Goal: Task Accomplishment & Management: Complete application form

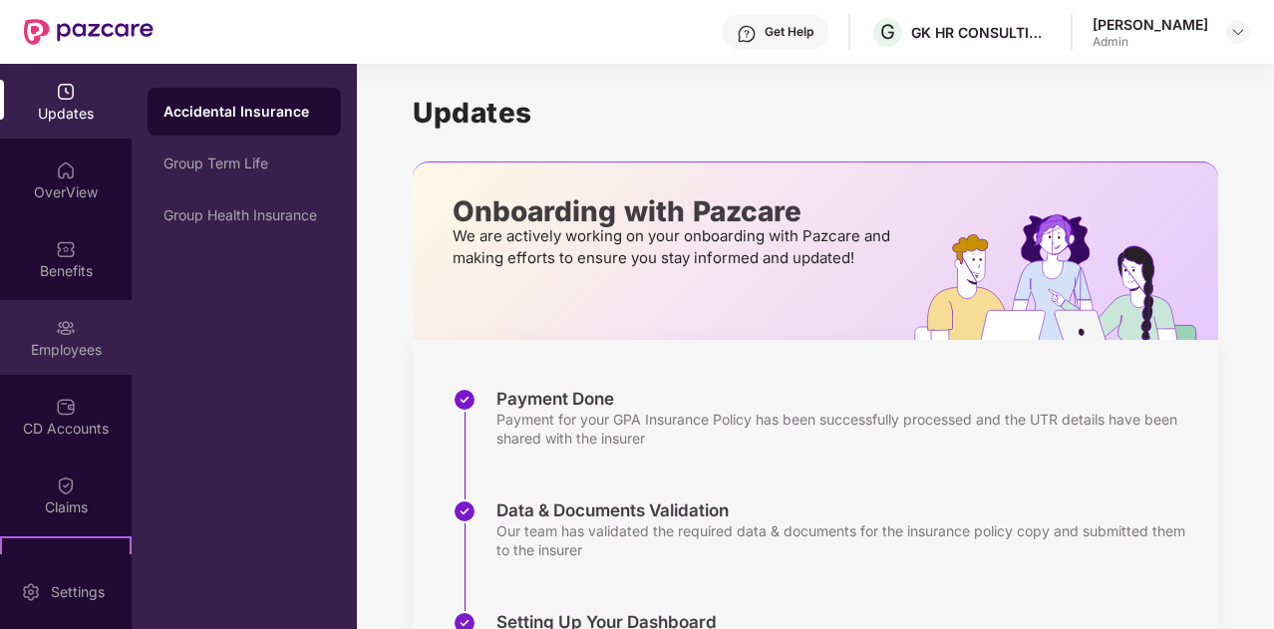
click at [75, 344] on div "Employees" at bounding box center [66, 350] width 132 height 20
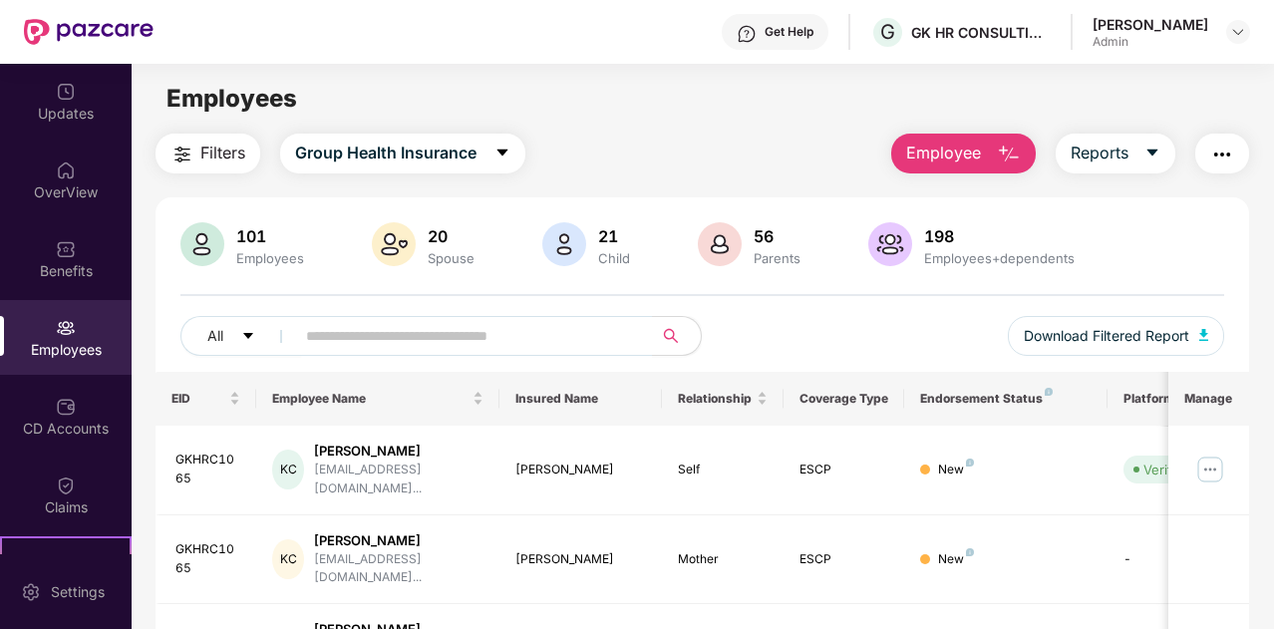
click at [970, 151] on span "Employee" at bounding box center [943, 153] width 75 height 25
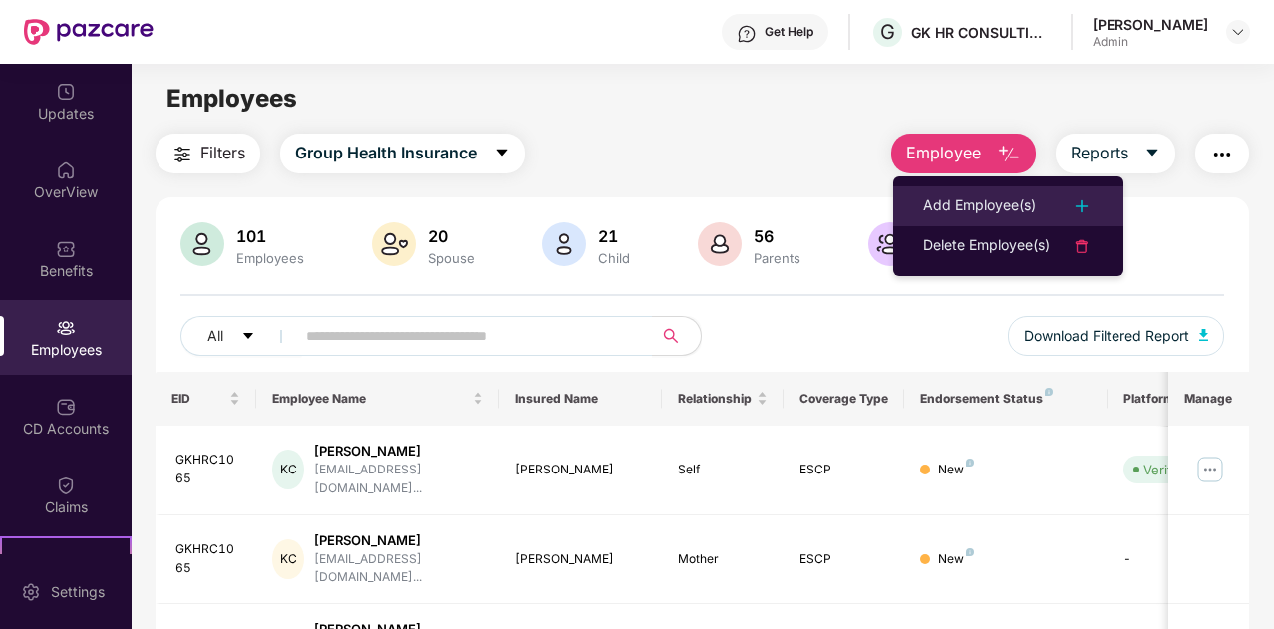
click at [968, 211] on div "Add Employee(s)" at bounding box center [979, 206] width 113 height 24
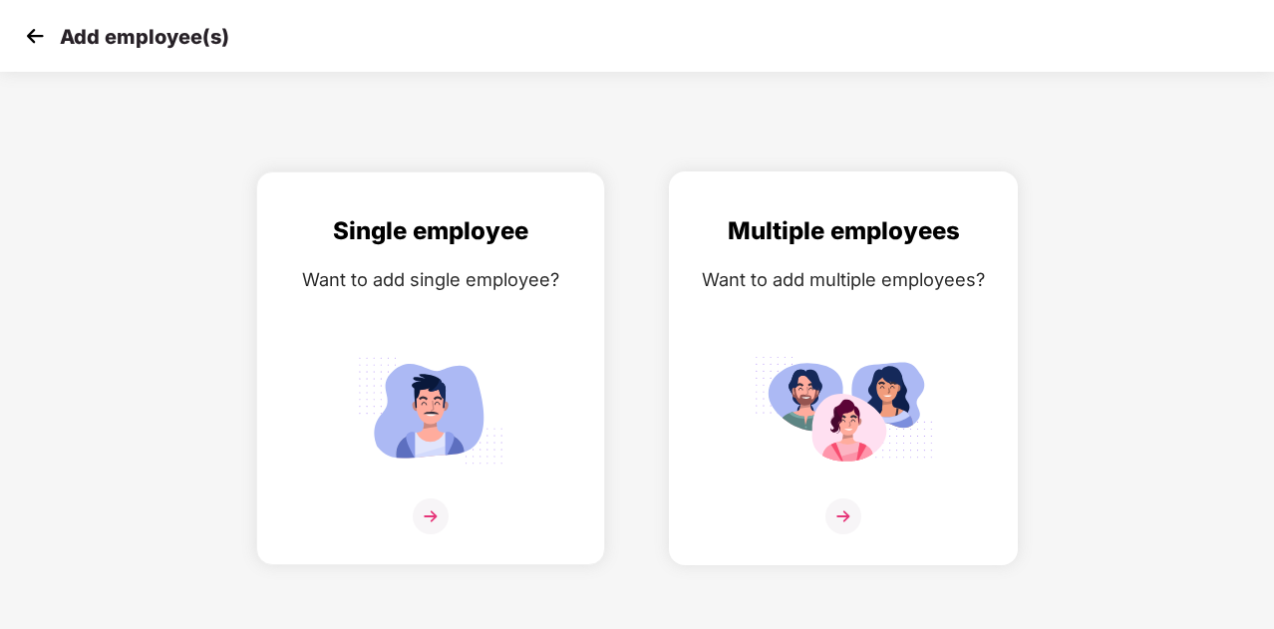
click at [826, 519] on img at bounding box center [843, 516] width 36 height 36
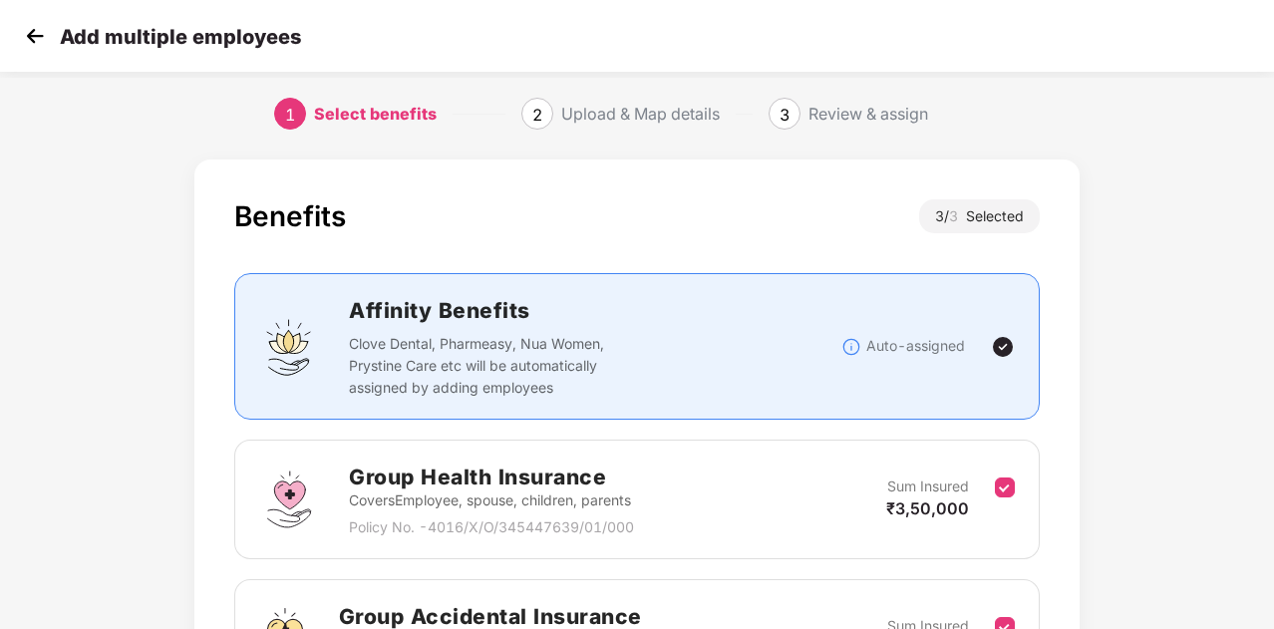
scroll to position [451, 0]
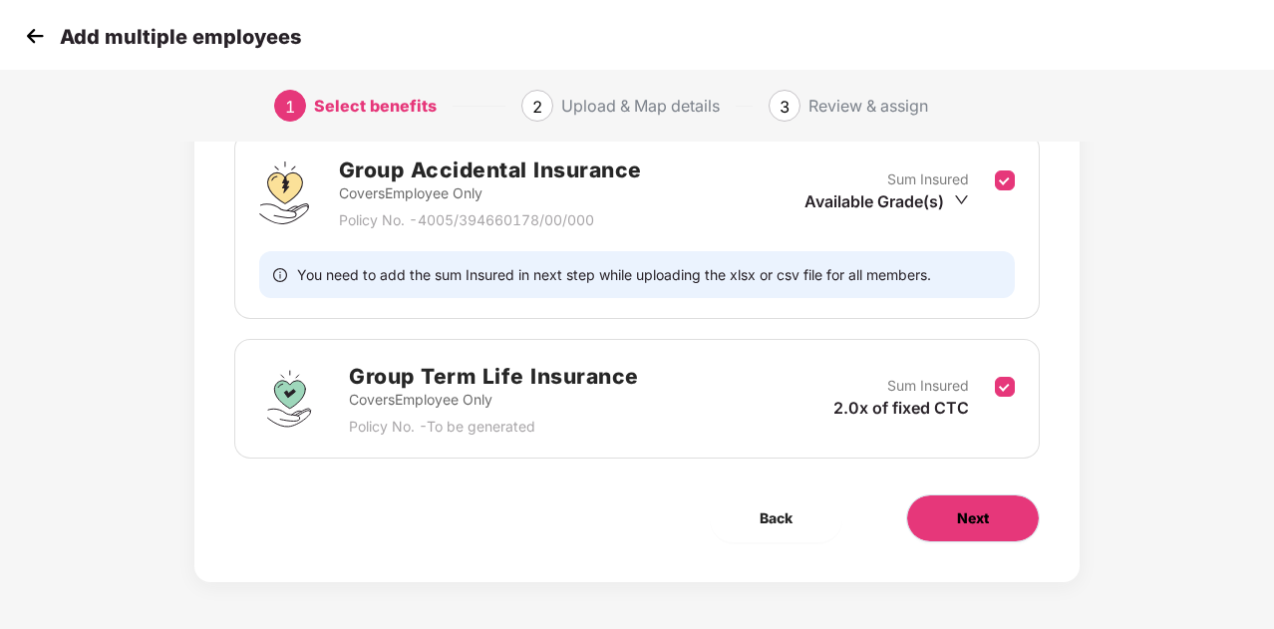
click at [960, 517] on span "Next" at bounding box center [973, 518] width 32 height 22
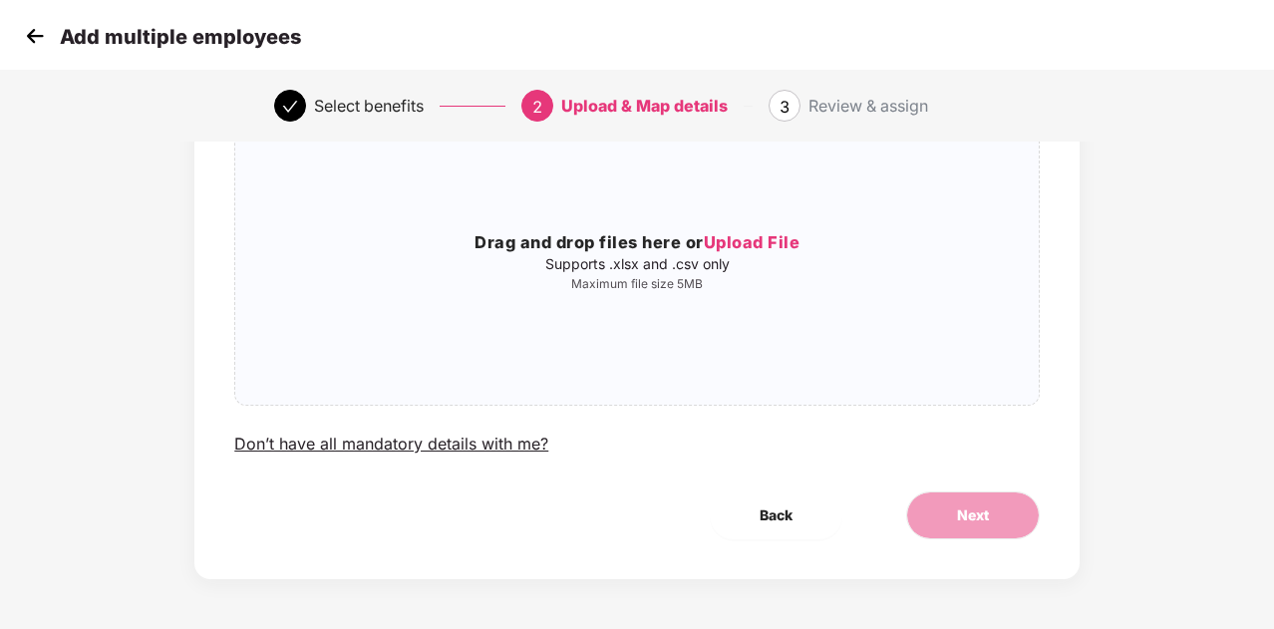
scroll to position [0, 0]
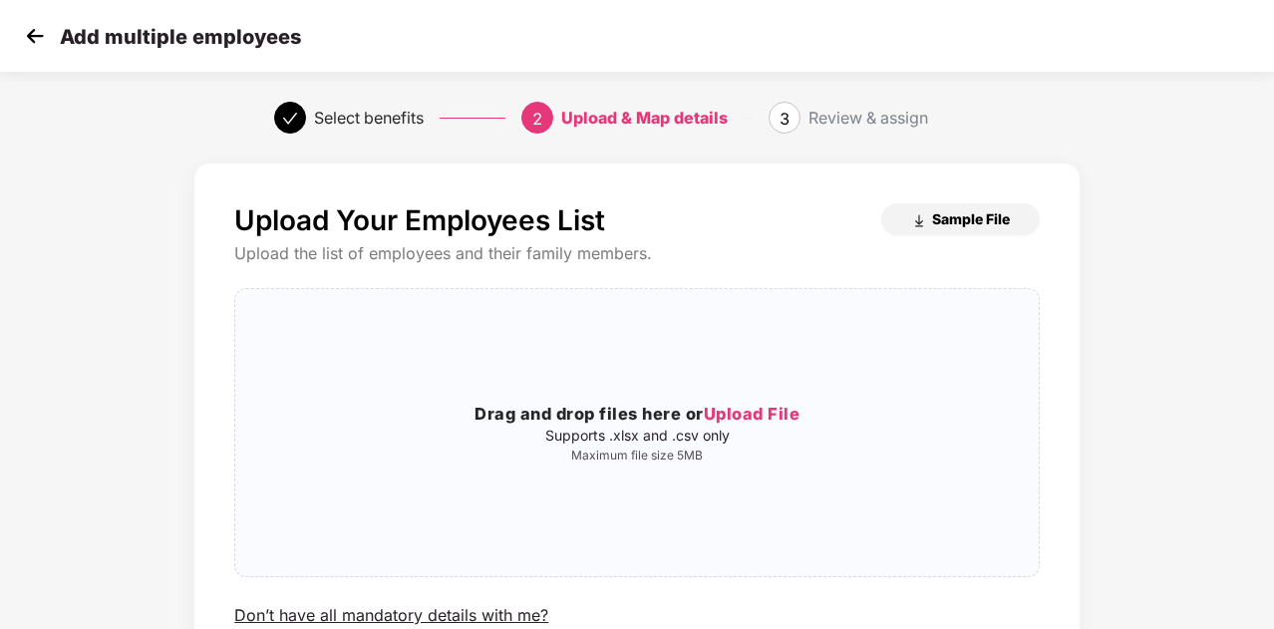
click at [935, 212] on span "Sample File" at bounding box center [971, 218] width 78 height 19
click at [31, 39] on img at bounding box center [35, 36] width 30 height 30
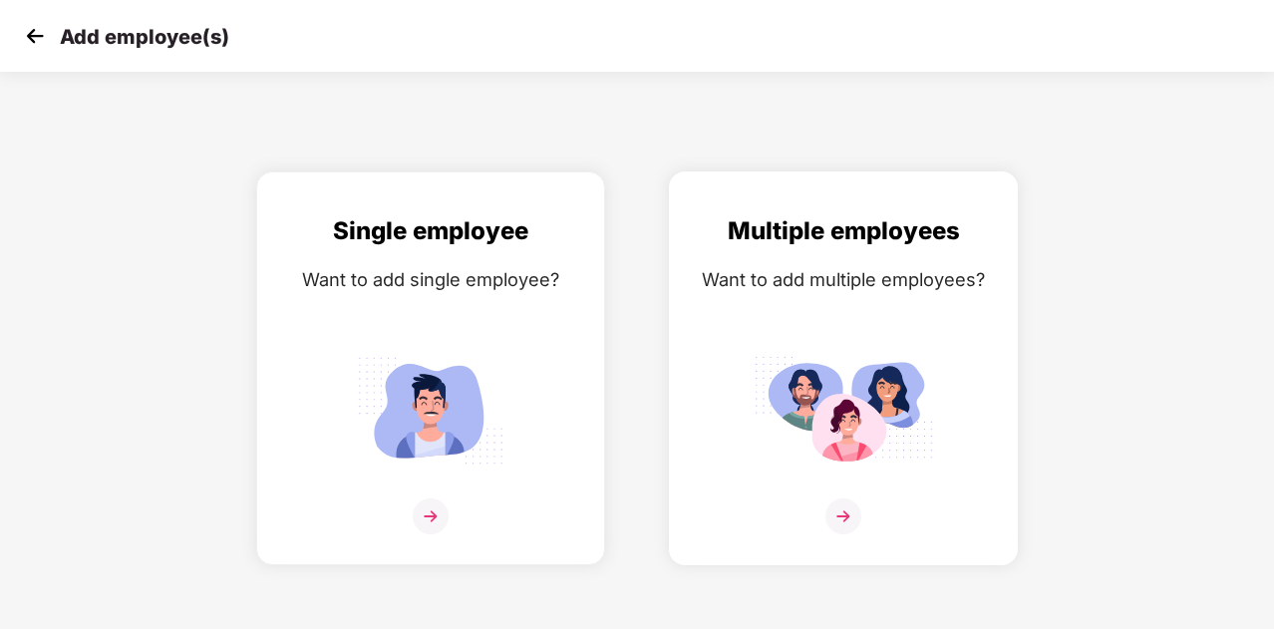
click at [853, 453] on img at bounding box center [842, 410] width 179 height 125
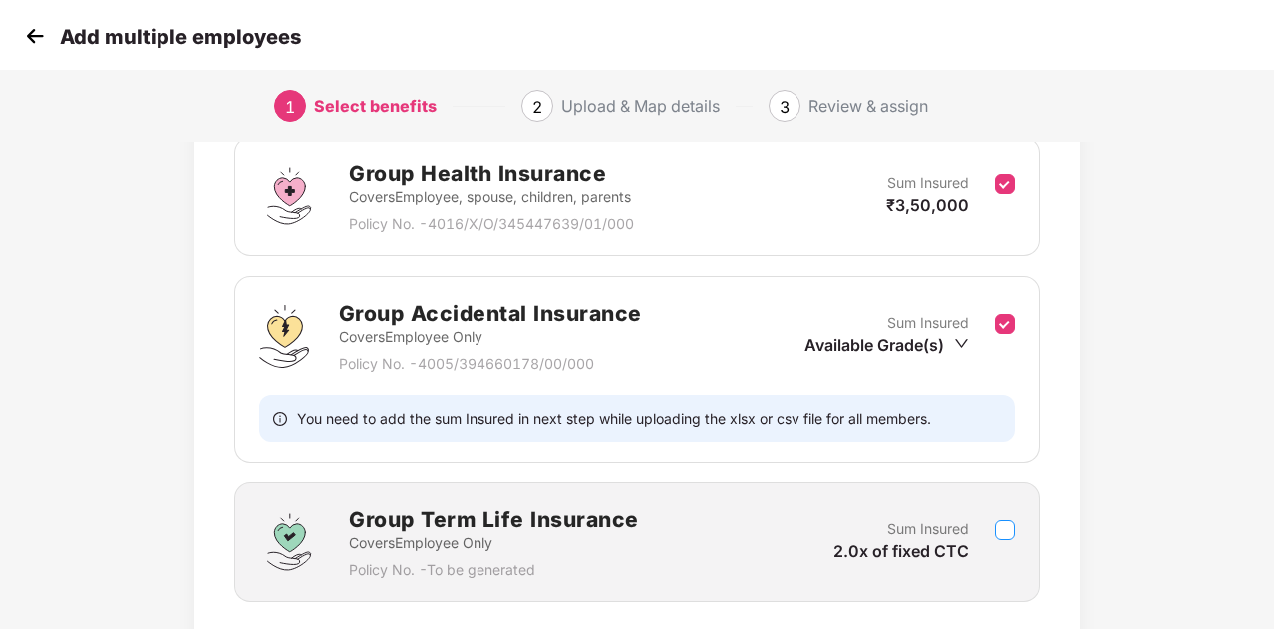
scroll to position [451, 0]
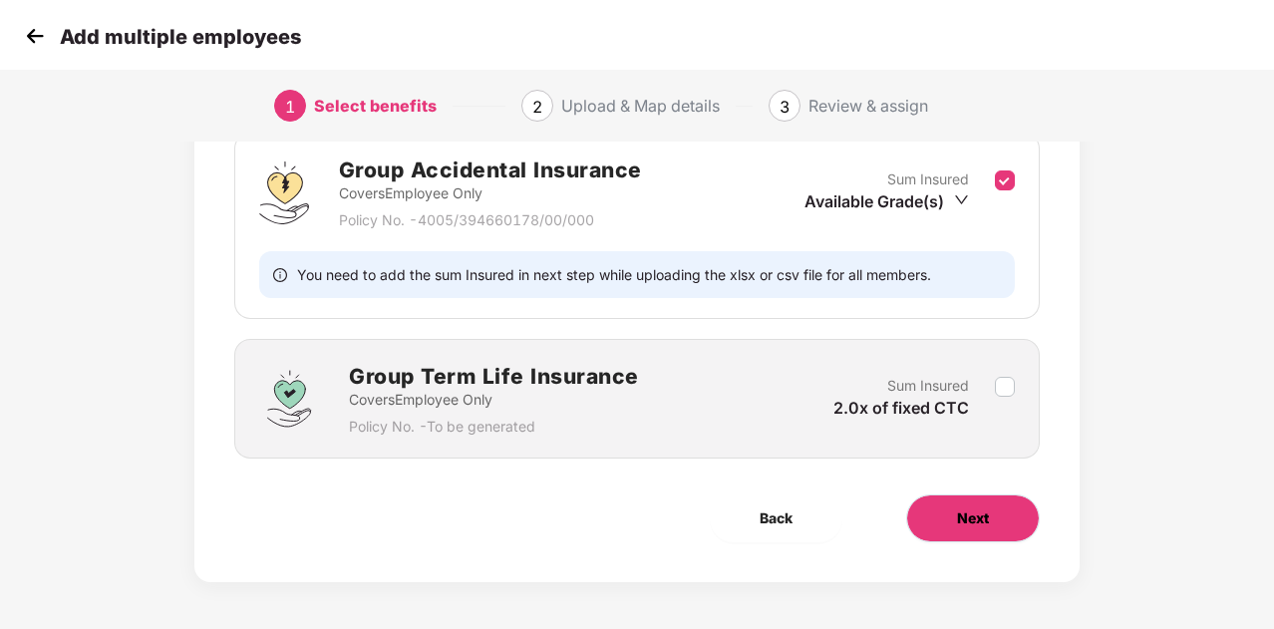
click at [970, 524] on span "Next" at bounding box center [973, 518] width 32 height 22
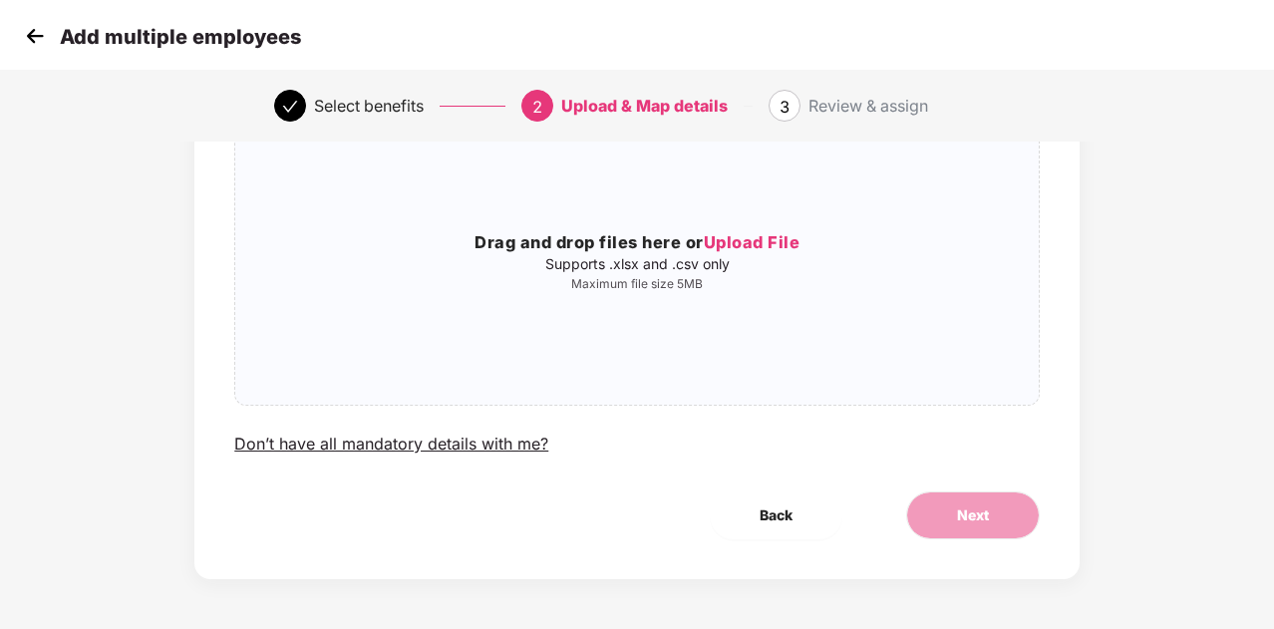
scroll to position [0, 0]
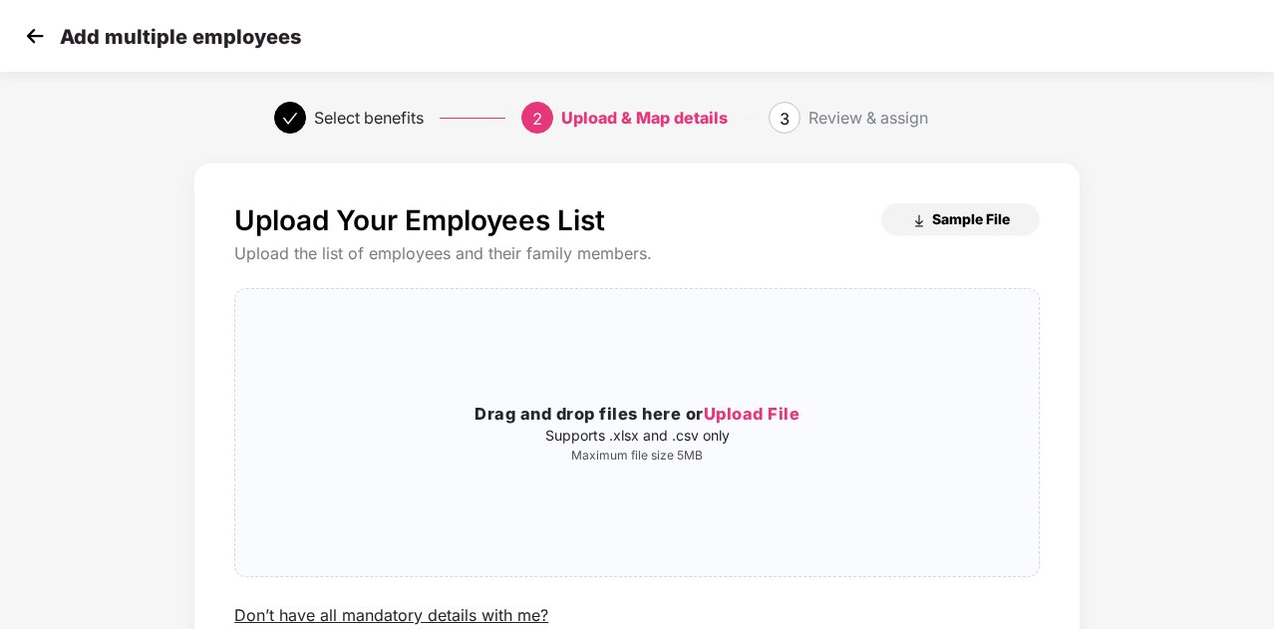
click at [967, 218] on span "Sample File" at bounding box center [971, 218] width 78 height 19
click at [744, 418] on span "Upload File" at bounding box center [752, 414] width 97 height 20
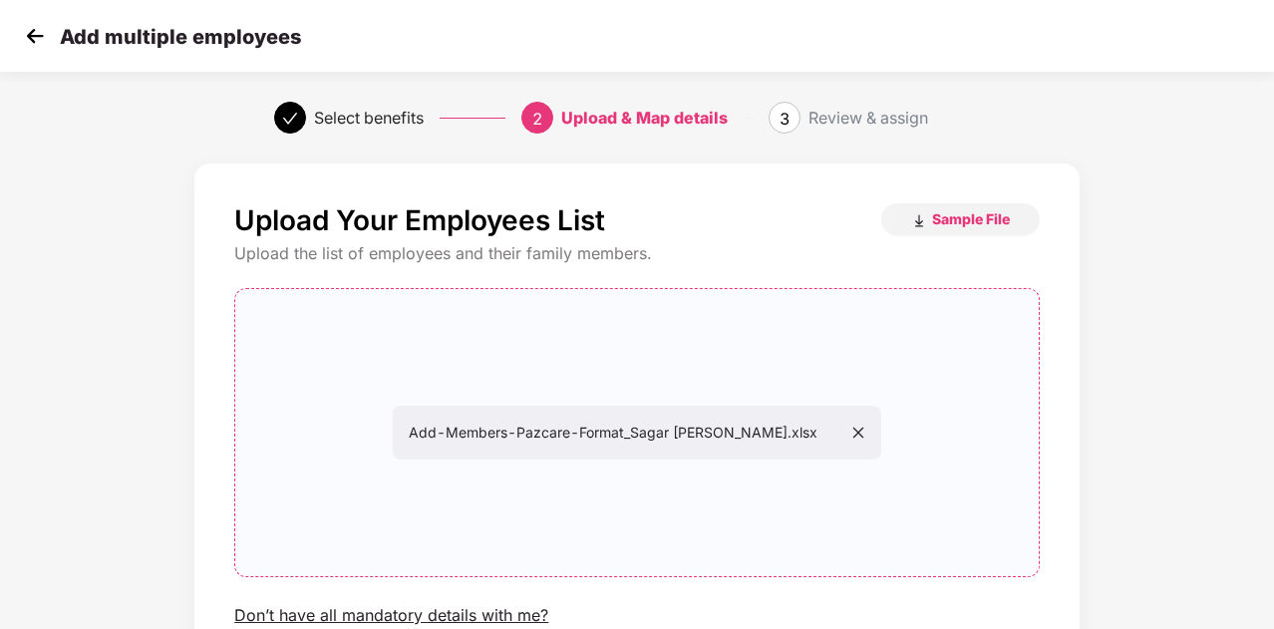
click at [1273, 289] on html "Add multiple employees Select benefits 2 Upload & Map details 3 Review & assign…" at bounding box center [637, 314] width 1274 height 629
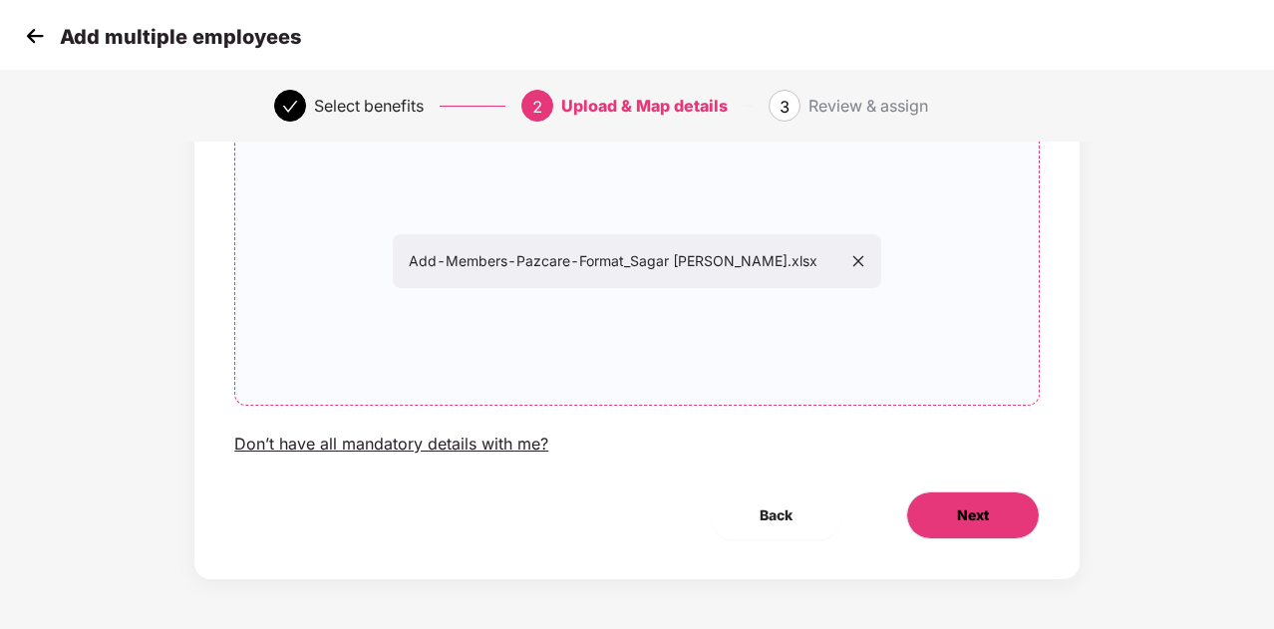
click at [975, 494] on button "Next" at bounding box center [973, 515] width 134 height 48
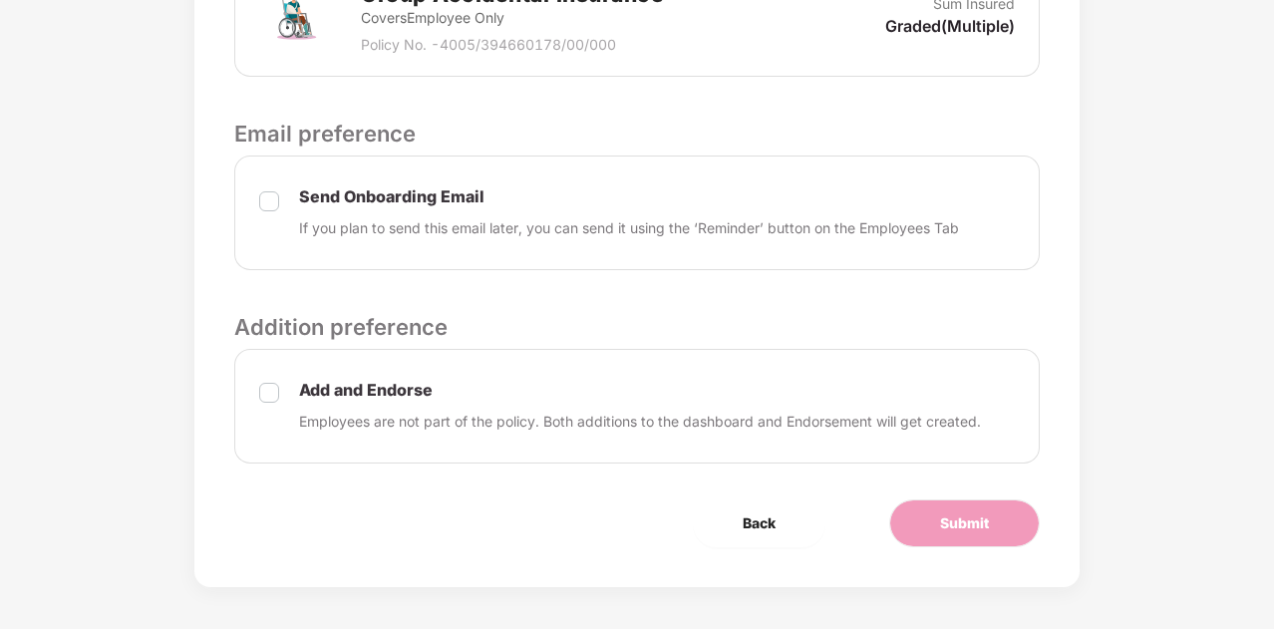
scroll to position [833, 0]
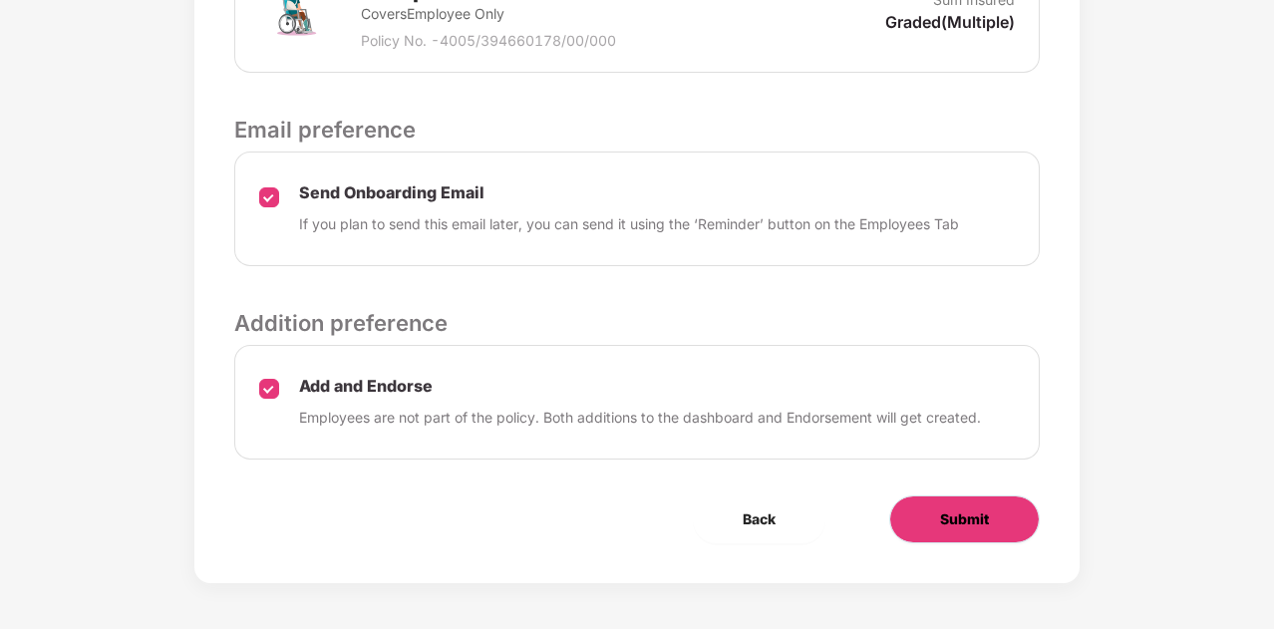
click at [955, 525] on span "Submit" at bounding box center [964, 519] width 49 height 22
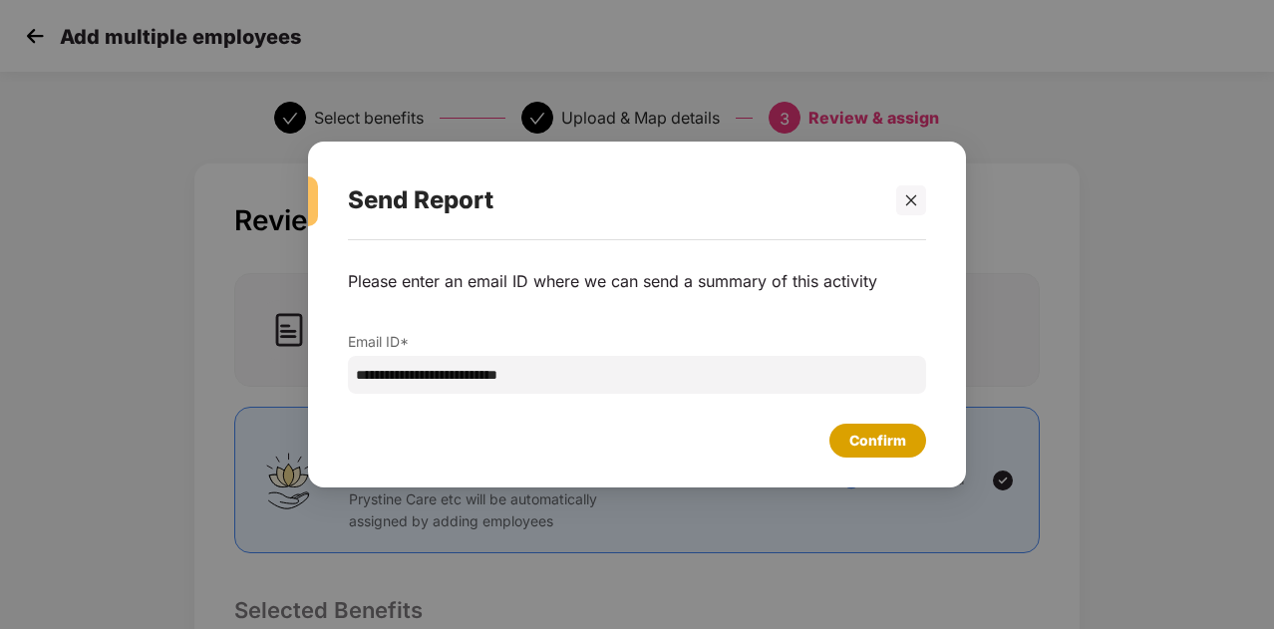
click at [851, 451] on div "Confirm" at bounding box center [877, 441] width 57 height 22
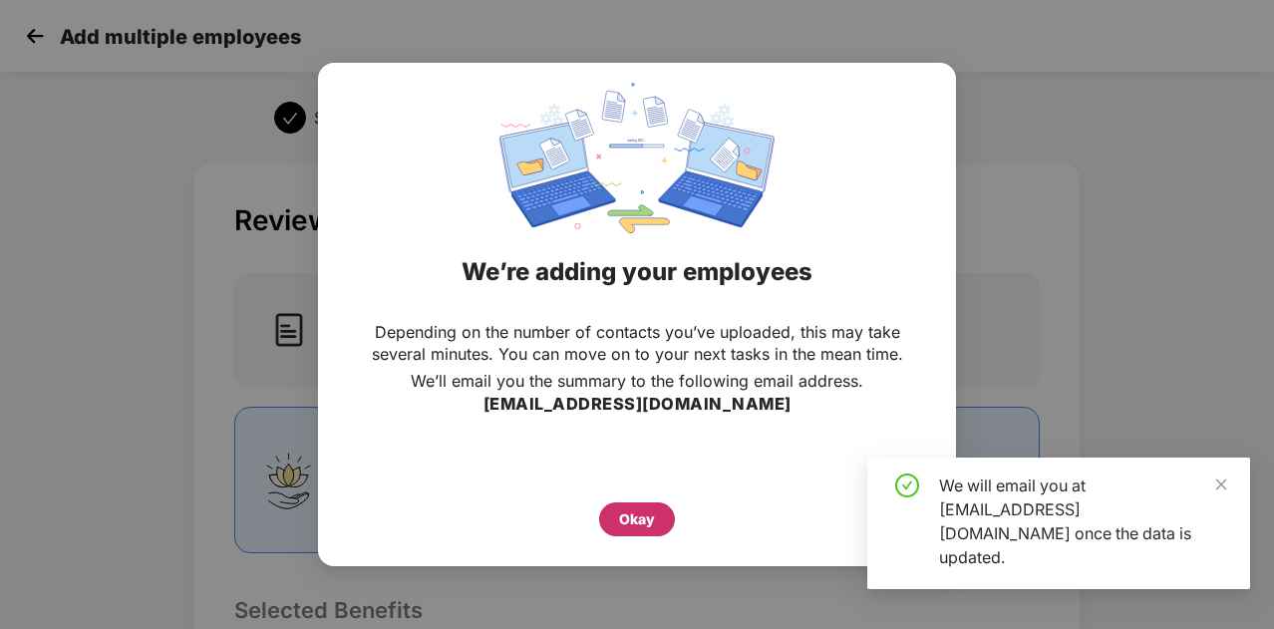
click at [624, 524] on div "Okay" at bounding box center [637, 519] width 36 height 22
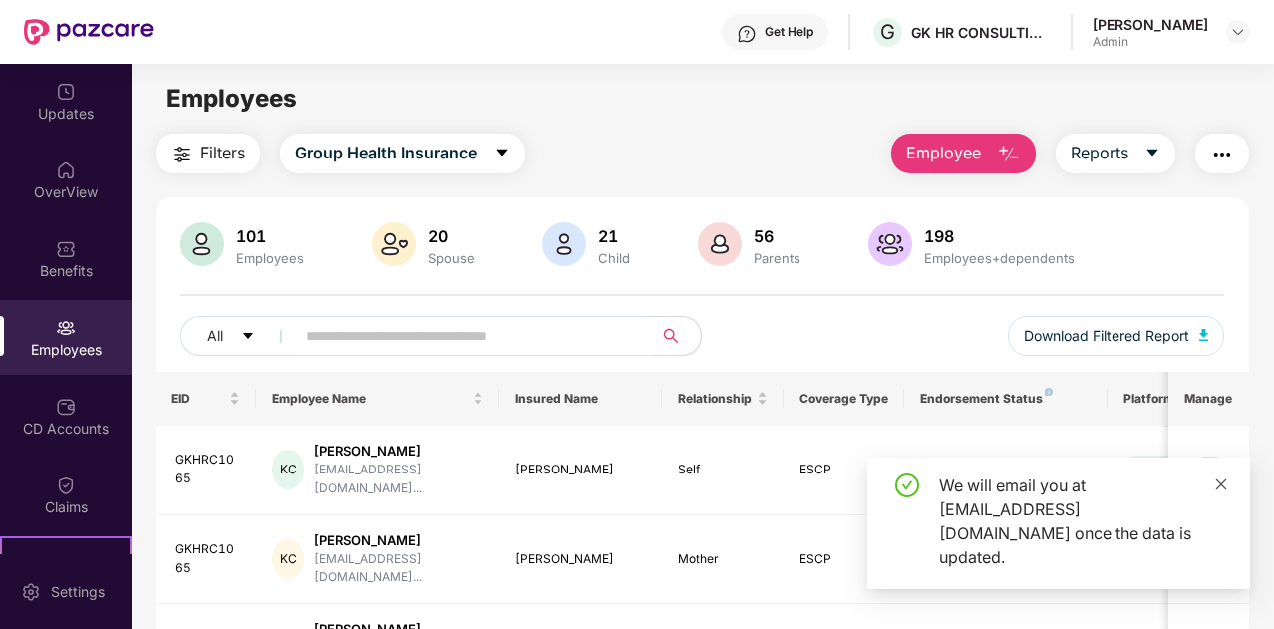
click at [1222, 489] on icon "close" at bounding box center [1221, 483] width 11 height 11
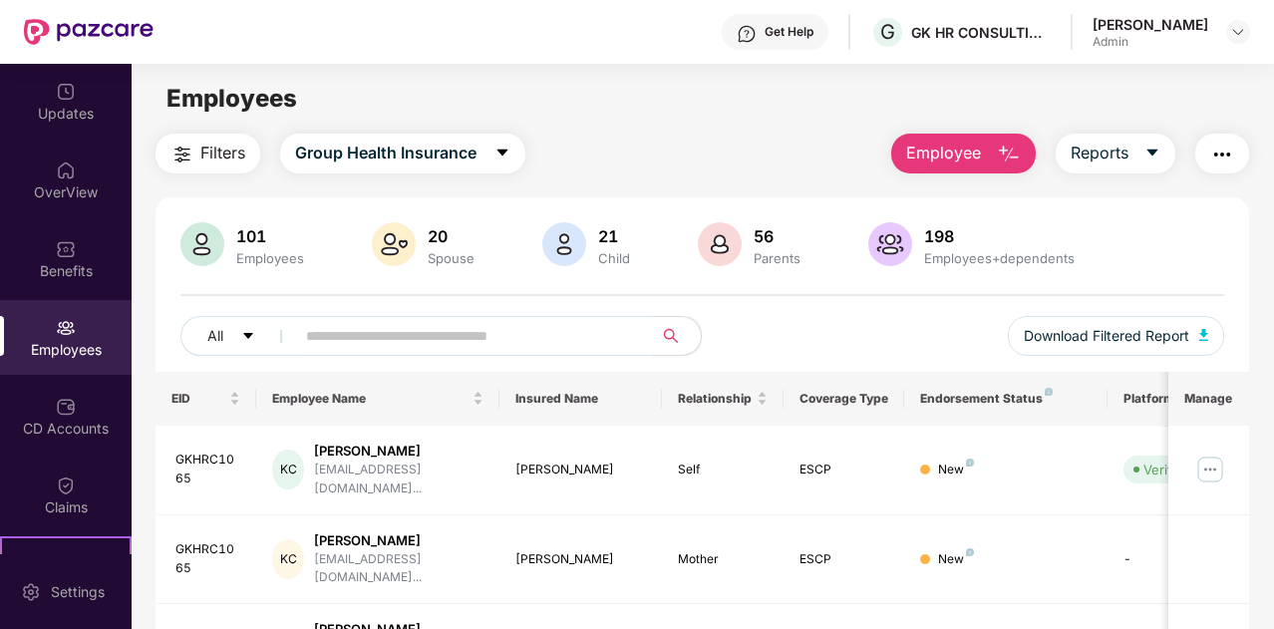
click at [389, 340] on input "text" at bounding box center [466, 336] width 320 height 30
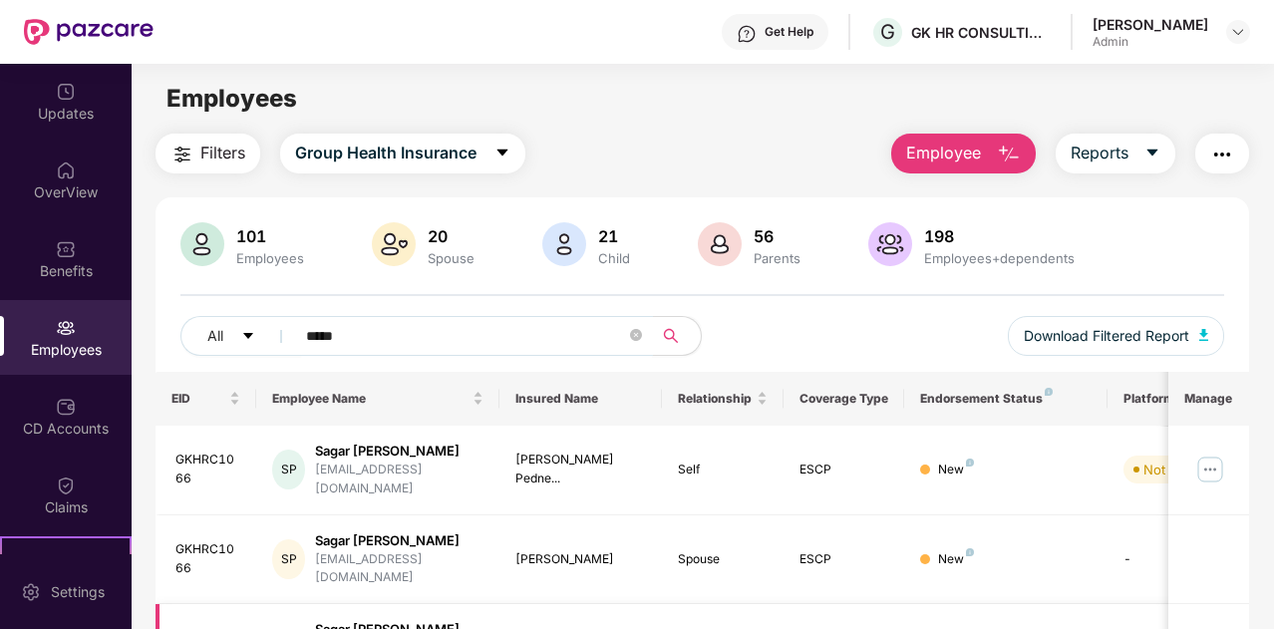
type input "*****"
